Goal: Check status: Check status

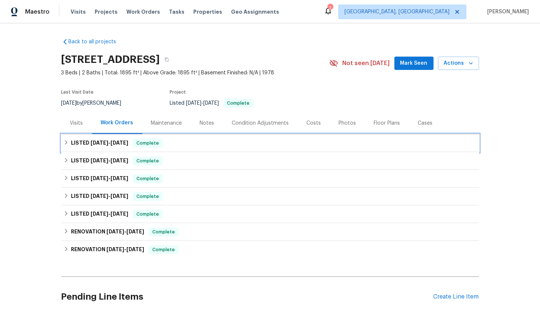
click at [67, 141] on icon at bounding box center [66, 142] width 5 height 5
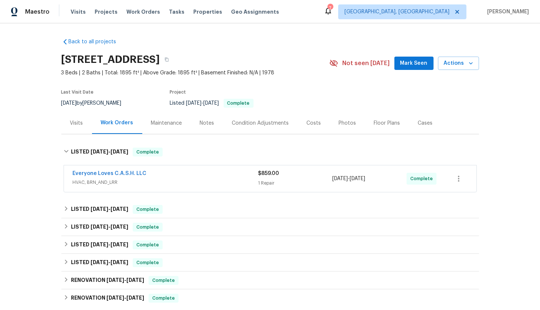
click at [174, 170] on div "Everyone Loves C.A.S.H. LLC" at bounding box center [165, 174] width 185 height 9
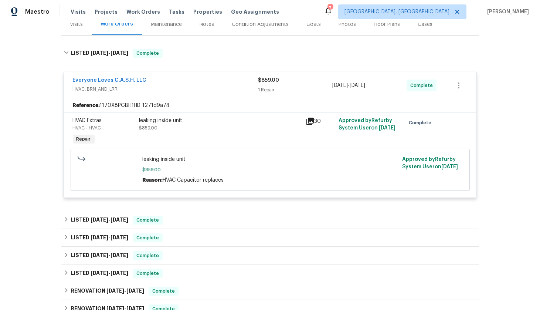
scroll to position [102, 0]
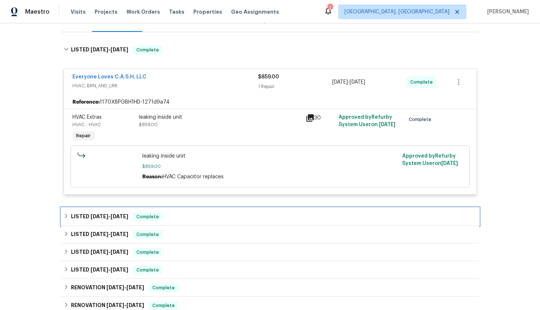
click at [65, 214] on icon at bounding box center [66, 215] width 5 height 5
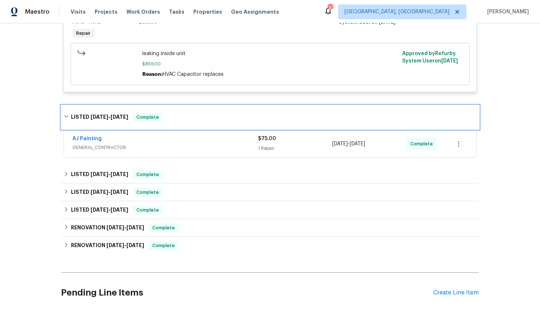
scroll to position [206, 0]
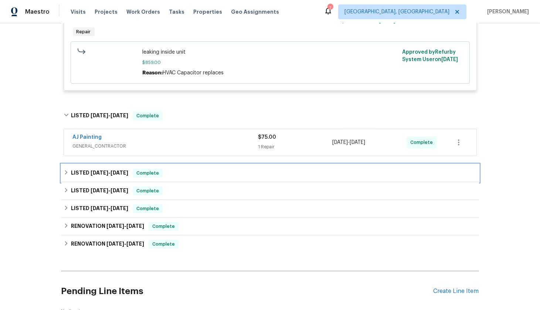
click at [65, 168] on div "LISTED 5/27/25 - 5/29/25 Complete" at bounding box center [270, 172] width 413 height 9
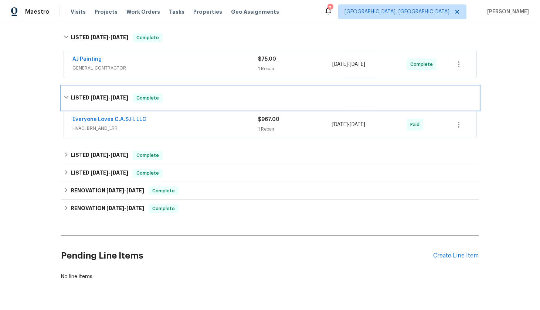
scroll to position [298, 0]
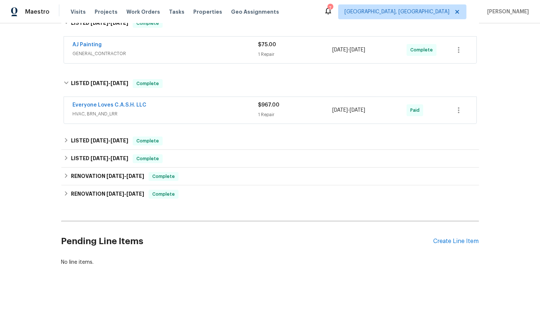
click at [167, 116] on span "HVAC, BRN_AND_LRR" at bounding box center [165, 113] width 185 height 7
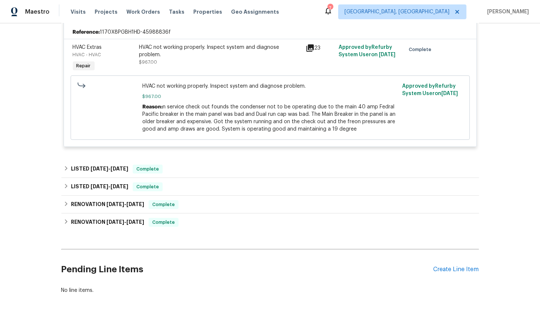
scroll to position [420, 0]
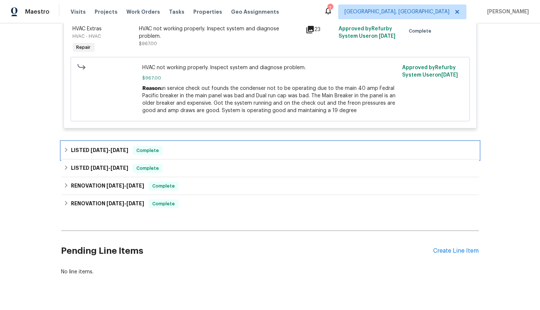
click at [68, 146] on div "LISTED 5/8/25 - 5/12/25 Complete" at bounding box center [270, 150] width 413 height 9
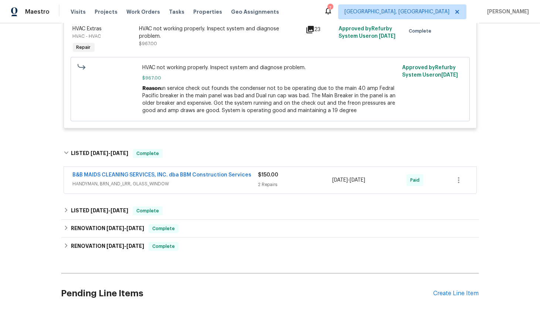
click at [69, 187] on div "B&B MAIDS CLEANING SERVICES, INC. dba BBM Construction Services HANDYMAN, BRN_A…" at bounding box center [270, 180] width 412 height 27
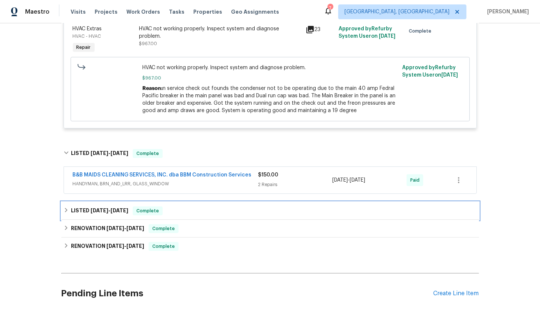
click at [64, 213] on div "LISTED 4/9/25 - 4/9/25 Complete" at bounding box center [269, 211] width 417 height 18
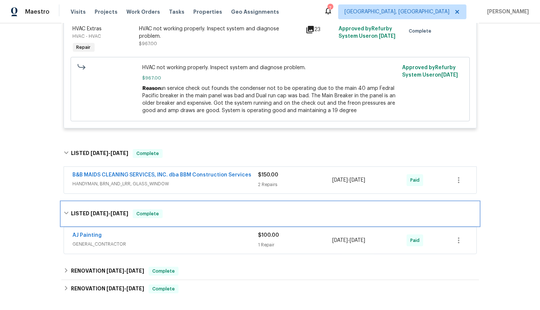
scroll to position [491, 0]
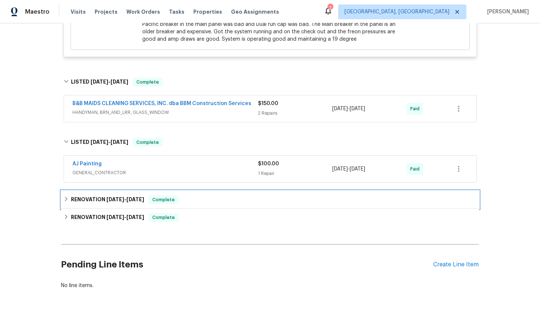
click at [66, 198] on icon at bounding box center [66, 198] width 5 height 5
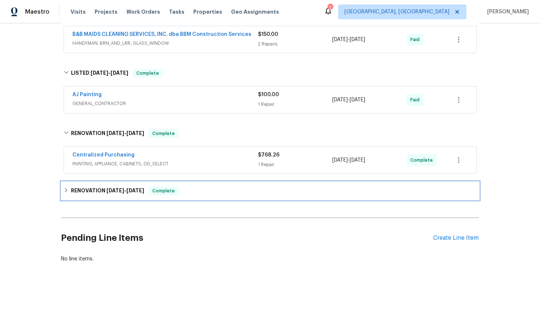
click at [67, 194] on div "RENOVATION 1/30/25 - 2/10/25 Complete" at bounding box center [269, 191] width 417 height 18
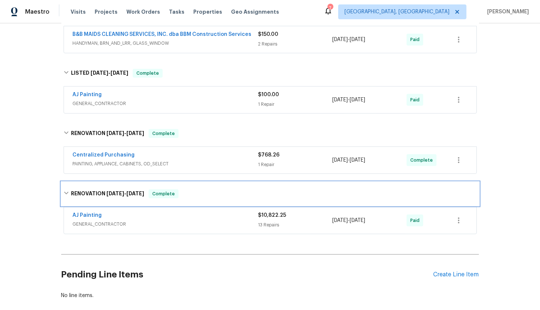
scroll to position [597, 0]
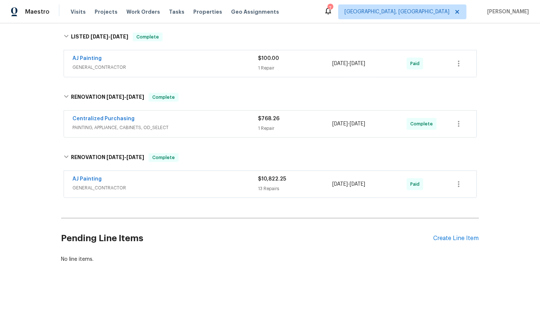
click at [162, 171] on div "AJ Painting GENERAL_CONTRACTOR $10,822.25 13 Repairs 1/30/2025 - 2/10/2025 Paid" at bounding box center [270, 184] width 412 height 27
click at [160, 184] on span "GENERAL_CONTRACTOR" at bounding box center [165, 187] width 185 height 7
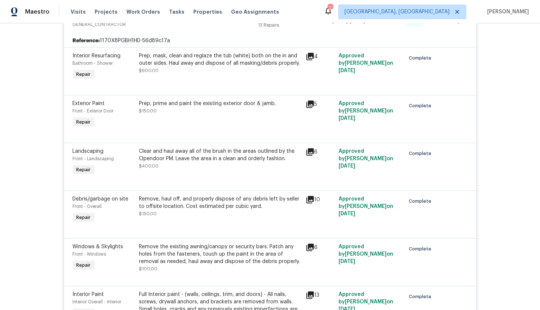
scroll to position [21, 0]
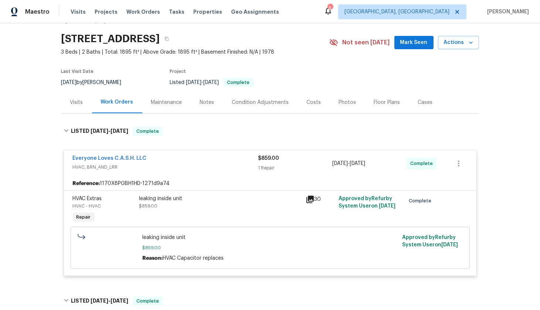
click at [41, 180] on div "Back to all projects 3806 Star Trek Ln, Garland, TX 75044 3 Beds | 2 Baths | To…" at bounding box center [270, 166] width 540 height 286
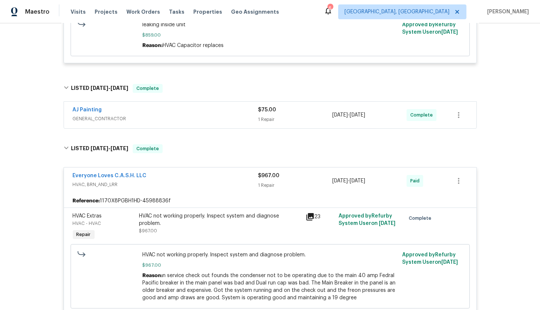
scroll to position [248, 0]
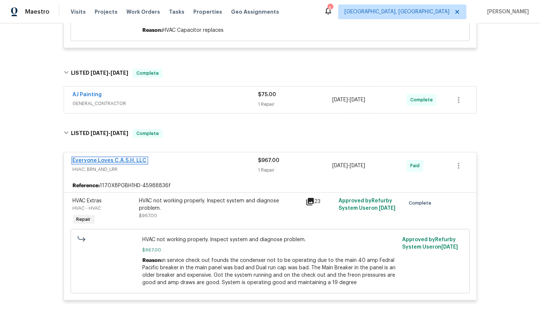
click at [122, 159] on link "Everyone Loves C.A.S.H. LLC" at bounding box center [110, 160] width 74 height 5
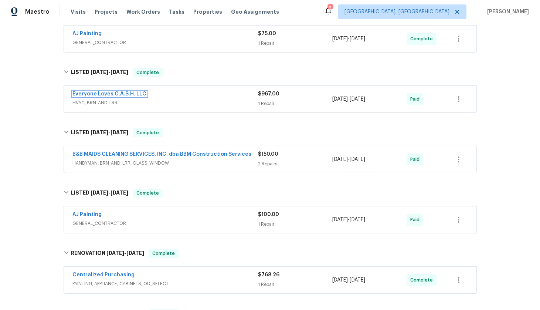
scroll to position [294, 0]
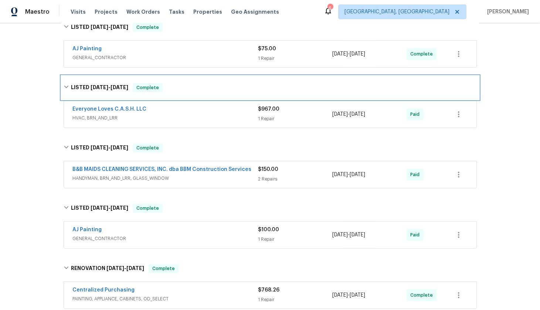
click at [64, 84] on icon at bounding box center [66, 86] width 5 height 5
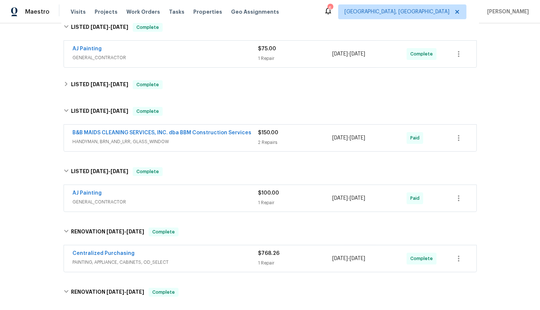
scroll to position [52, 0]
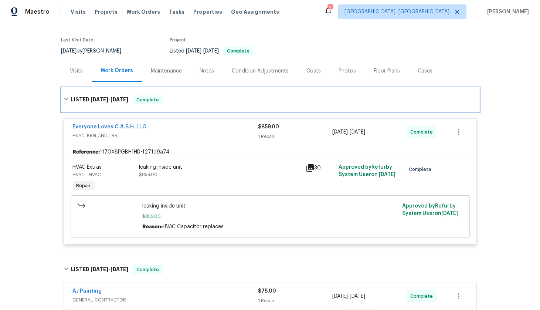
click at [66, 98] on icon at bounding box center [66, 98] width 5 height 5
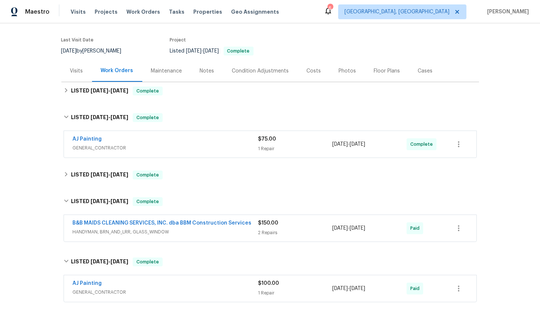
click at [72, 71] on div "Visits" at bounding box center [76, 70] width 13 height 7
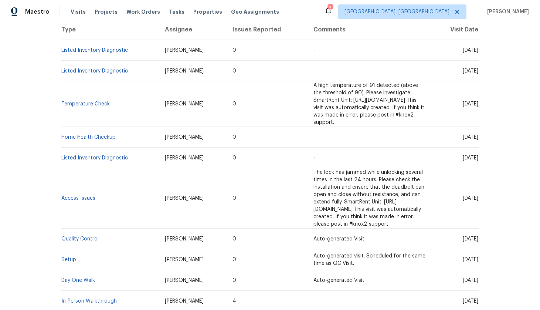
scroll to position [185, 0]
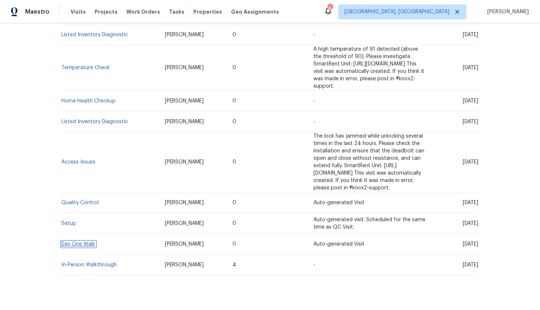
click at [74, 241] on link "Day One Walk" at bounding box center [79, 243] width 34 height 5
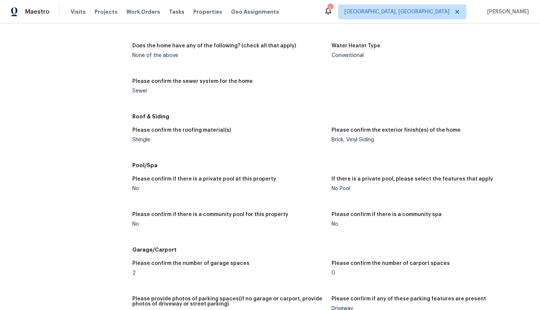
scroll to position [730, 0]
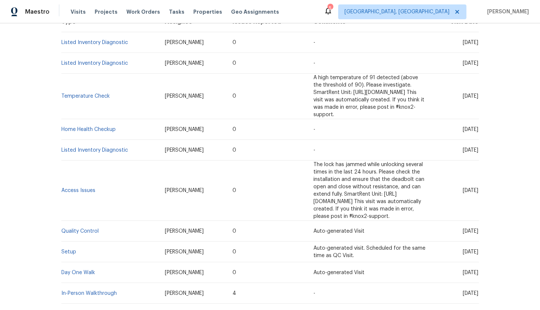
scroll to position [185, 0]
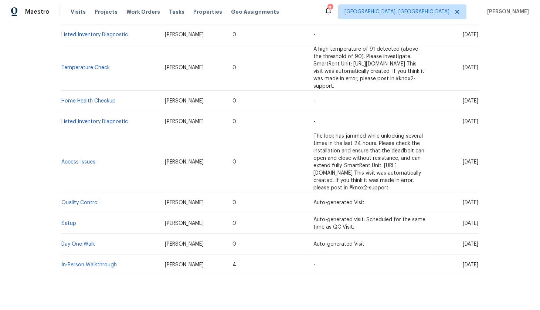
click at [70, 257] on td "In-Person Walkthrough" at bounding box center [110, 264] width 98 height 21
click at [70, 254] on td "In-Person Walkthrough" at bounding box center [110, 264] width 98 height 21
click at [70, 262] on link "In-Person Walkthrough" at bounding box center [89, 264] width 55 height 5
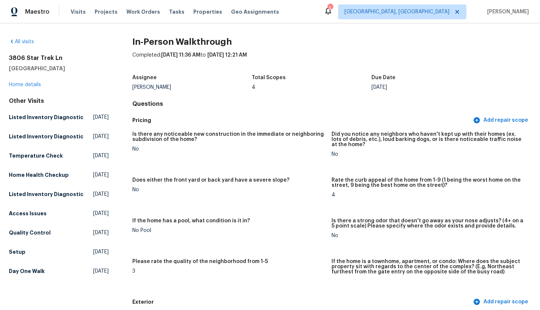
scroll to position [489, 0]
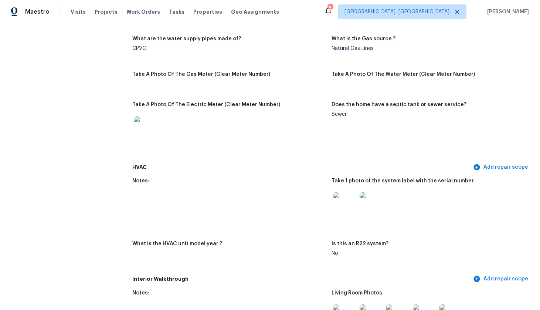
click at [343, 201] on img at bounding box center [345, 204] width 24 height 24
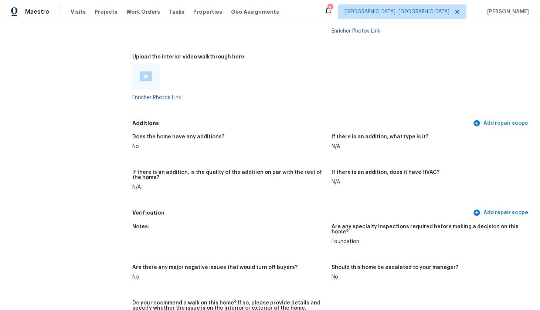
scroll to position [1659, 0]
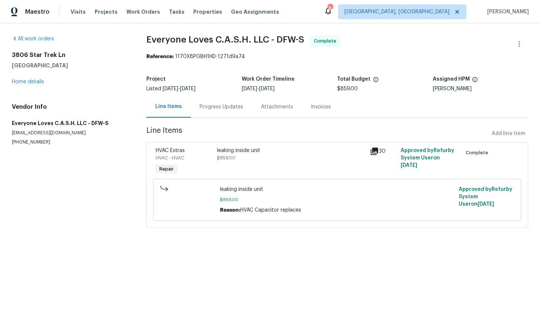
click at [222, 111] on div "Progress Updates" at bounding box center [221, 107] width 61 height 22
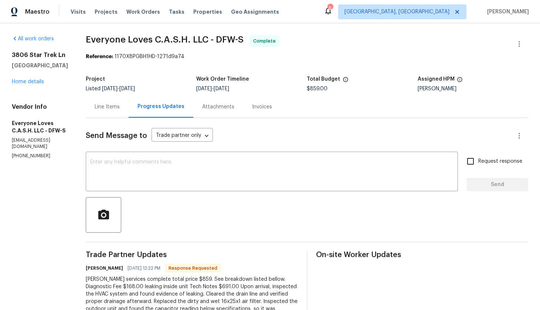
scroll to position [45, 0]
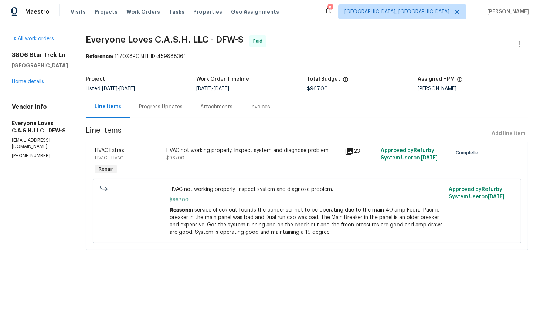
click at [167, 111] on div "Progress Updates" at bounding box center [160, 107] width 61 height 22
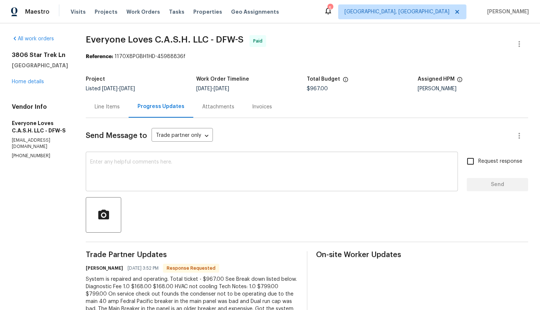
scroll to position [45, 0]
